Goal: Task Accomplishment & Management: Complete application form

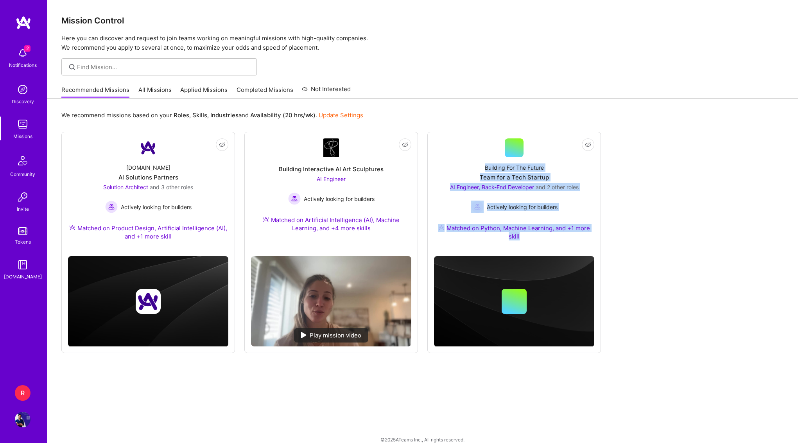
click at [623, 203] on div "Not Interested [DOMAIN_NAME] AI Solutions Partners Solution Architect and 3 oth…" at bounding box center [422, 242] width 723 height 221
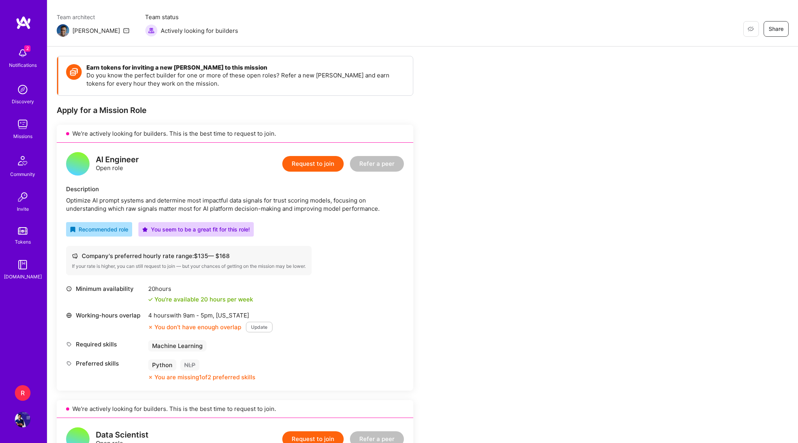
scroll to position [47, 0]
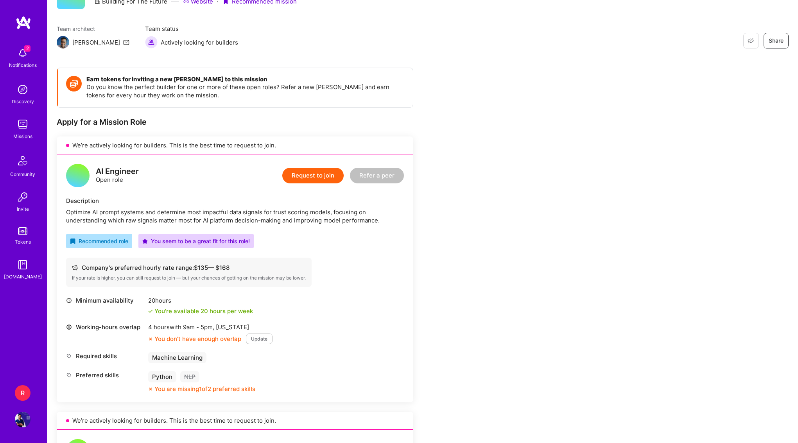
click at [314, 179] on button "Request to join" at bounding box center [312, 176] width 61 height 16
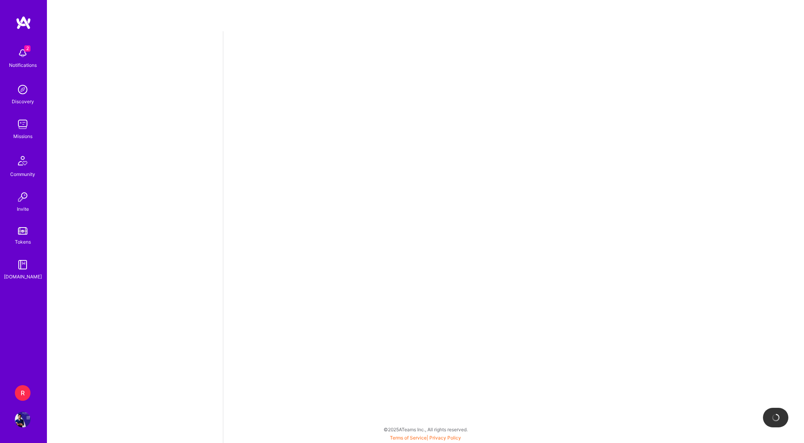
select select "SG"
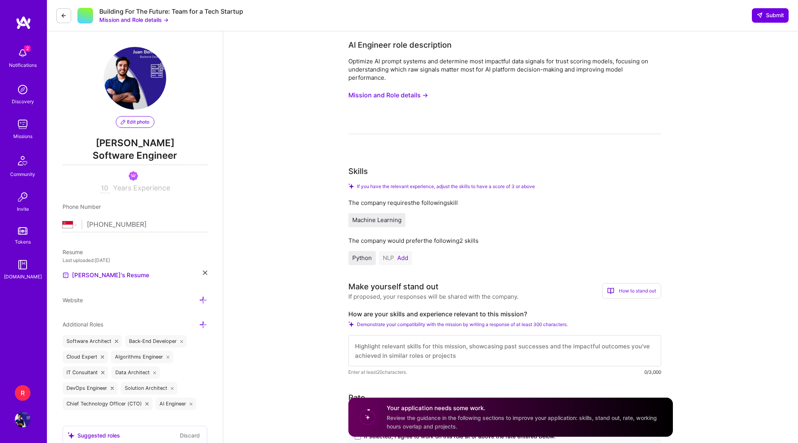
click at [400, 260] on button "Add" at bounding box center [402, 258] width 11 height 6
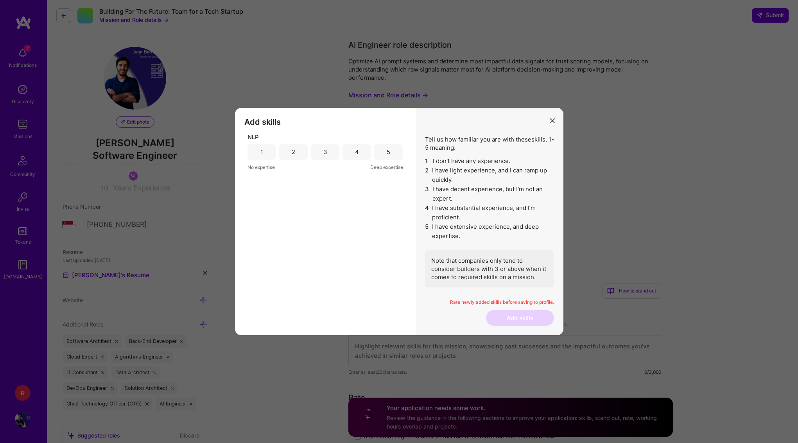
click at [361, 151] on div "4" at bounding box center [357, 152] width 29 height 16
click at [524, 325] on button "Add skills" at bounding box center [520, 318] width 68 height 16
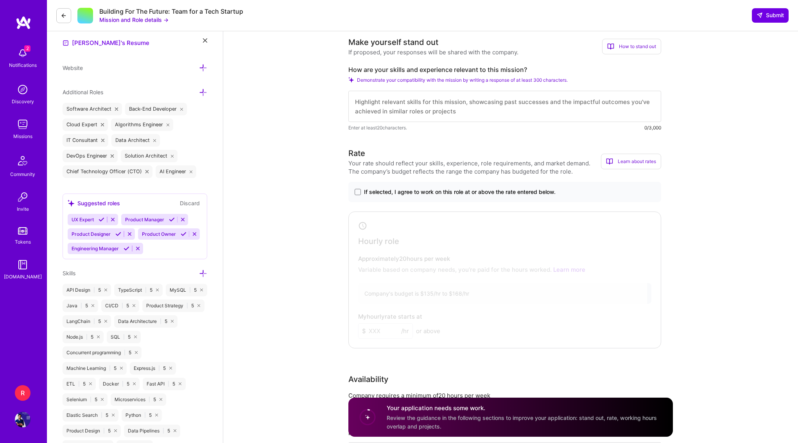
scroll to position [233, 0]
click at [357, 194] on span at bounding box center [358, 191] width 6 height 6
click at [0, 0] on input "If selected, I agree to work on this role at or above the rate entered below." at bounding box center [0, 0] width 0 height 0
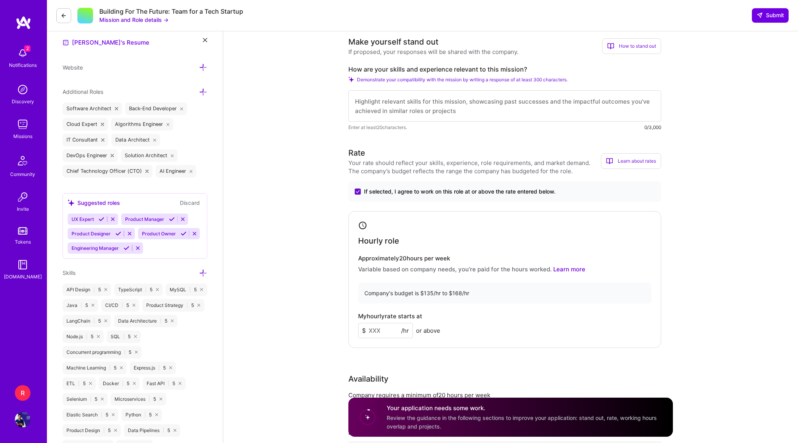
click at [382, 330] on input at bounding box center [385, 330] width 55 height 15
type input "150"
click at [506, 332] on div "My hourly rate starts at $ 150 /hr or above" at bounding box center [504, 325] width 293 height 25
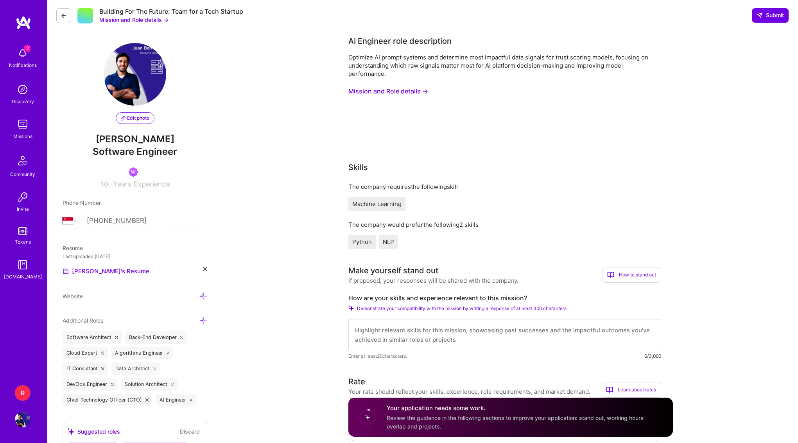
scroll to position [0, 0]
